Goal: Information Seeking & Learning: Learn about a topic

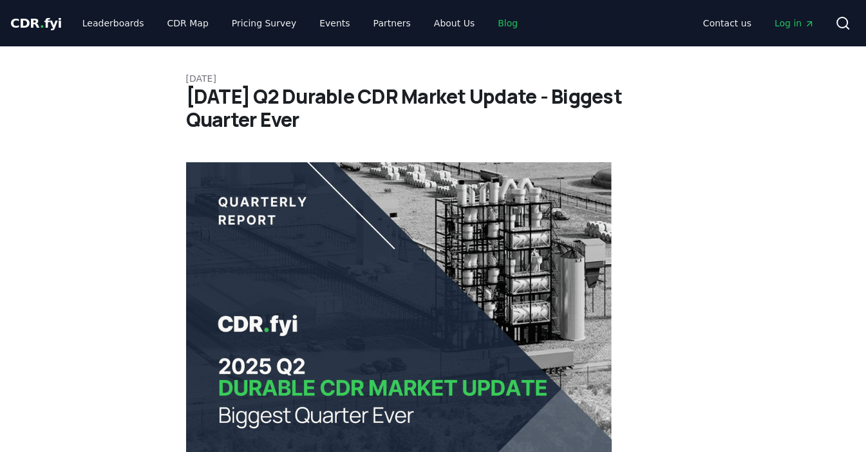
click at [488, 25] on link "Blog" at bounding box center [508, 23] width 41 height 23
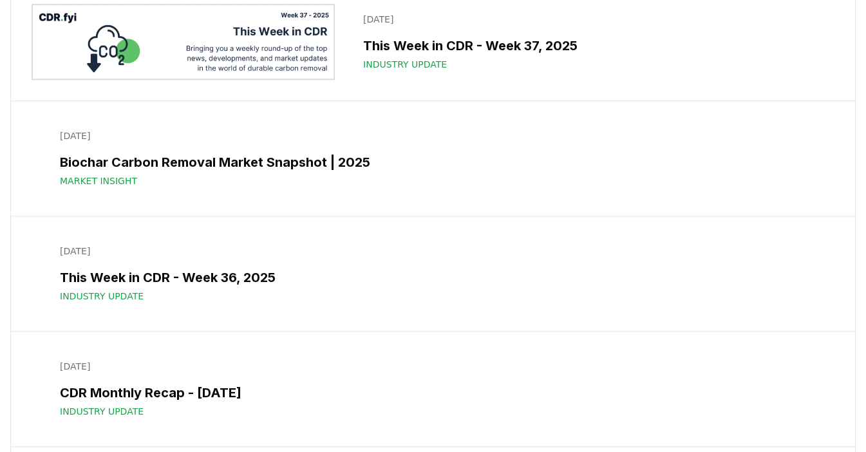
scroll to position [1005, 0]
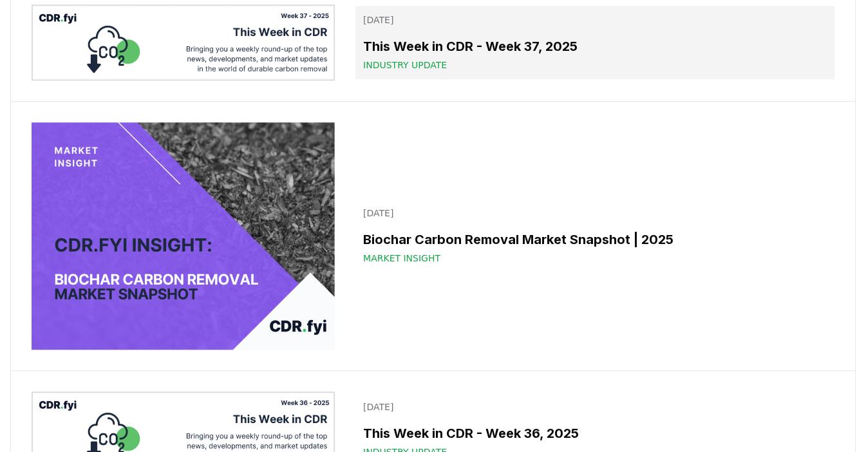
click at [426, 56] on h3 "This Week in CDR - Week 37, 2025" at bounding box center [595, 46] width 464 height 19
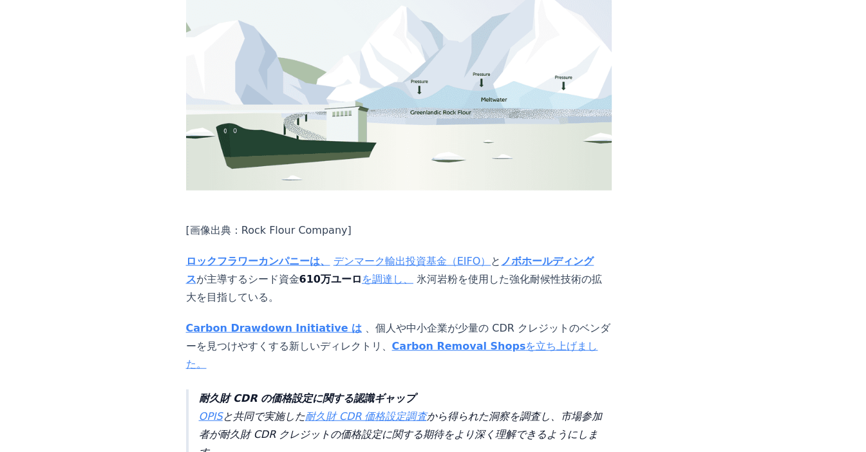
scroll to position [2644, 0]
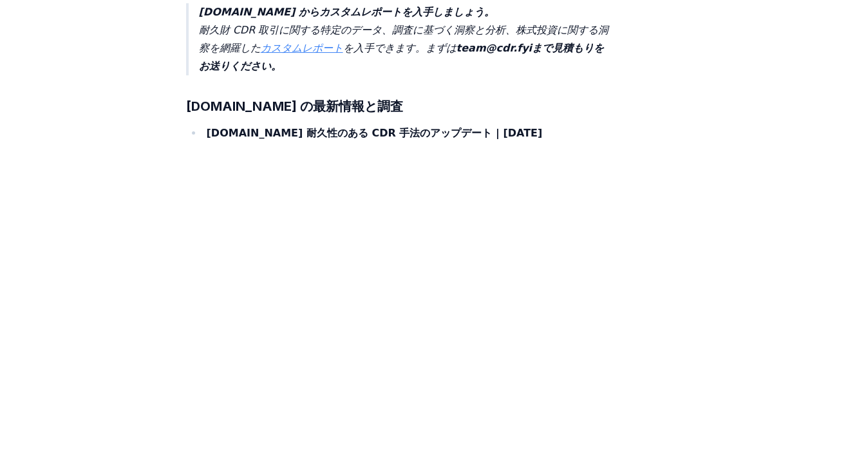
scroll to position [4598, 0]
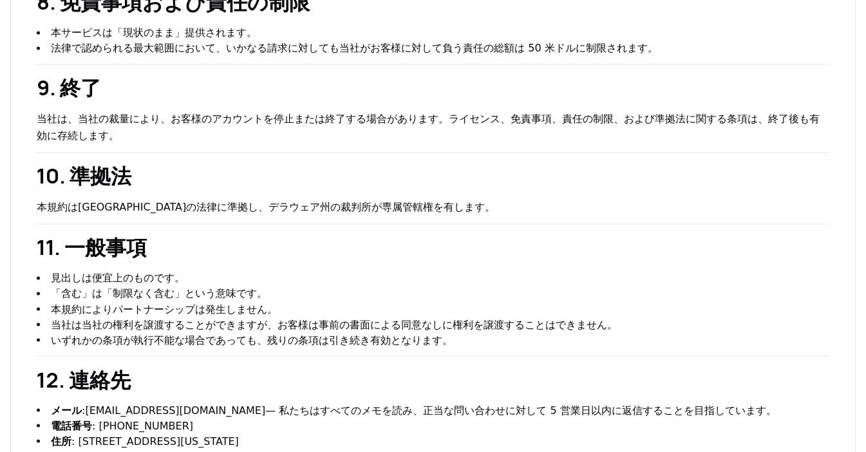
scroll to position [1881, 0]
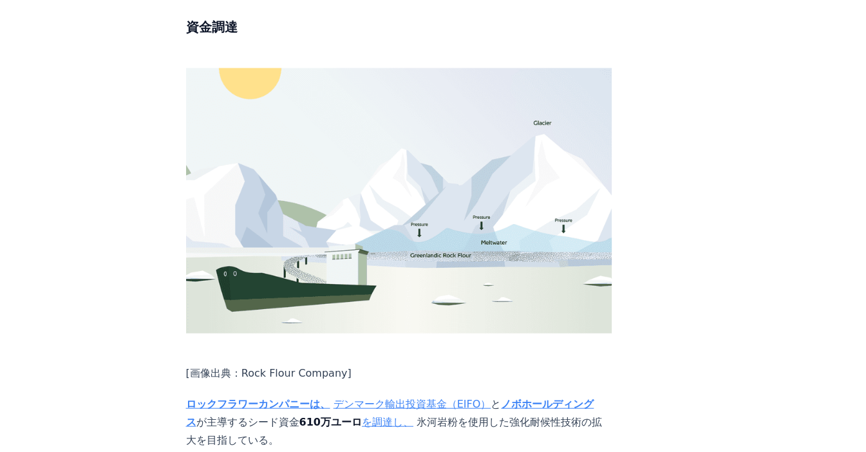
scroll to position [2539, 0]
